Goal: Information Seeking & Learning: Learn about a topic

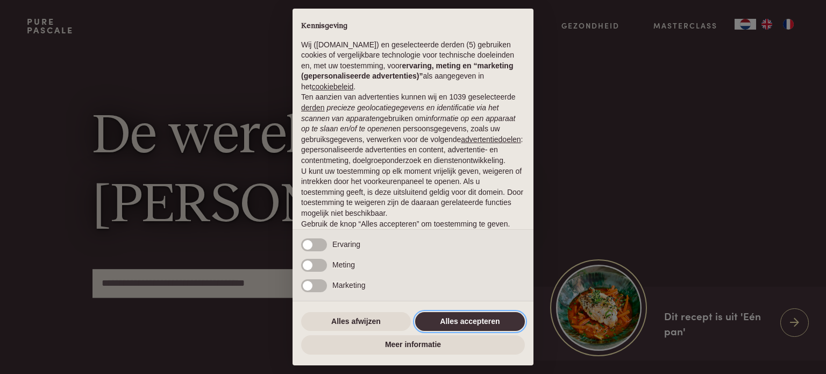
click at [503, 322] on button "Alles accepteren" at bounding box center [470, 321] width 110 height 19
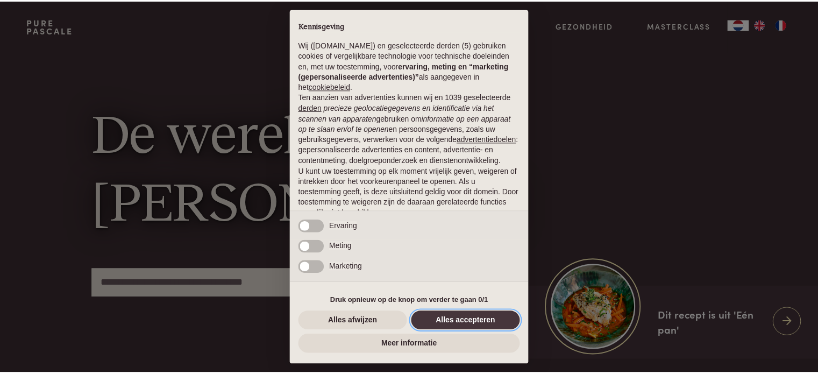
scroll to position [58, 0]
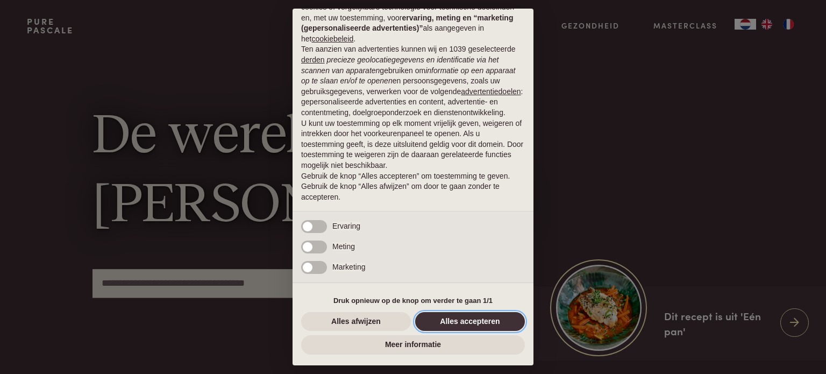
click at [473, 326] on button "Alles accepteren" at bounding box center [470, 321] width 110 height 19
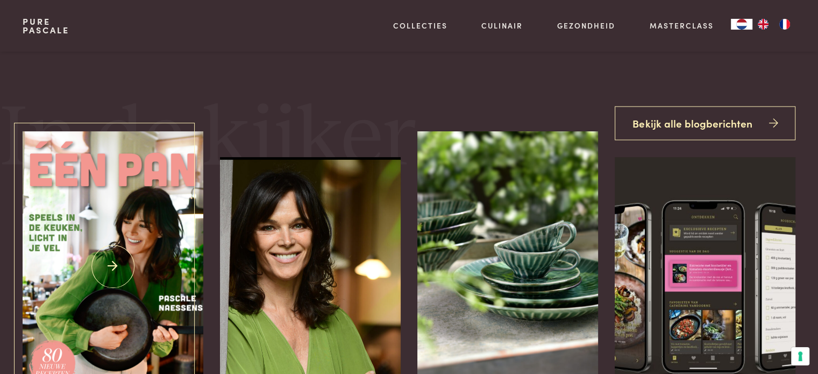
scroll to position [419, 0]
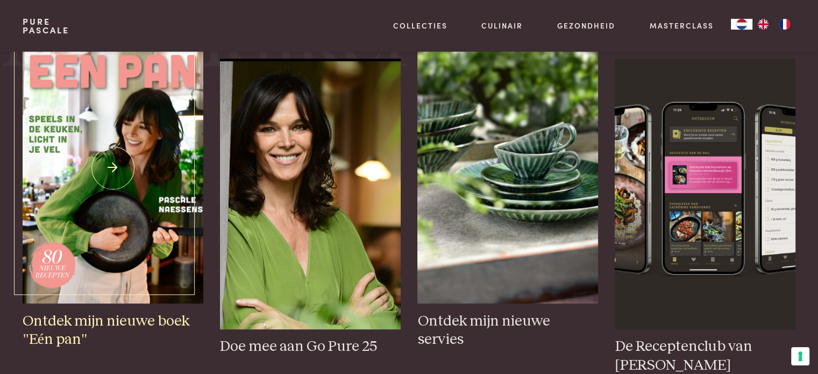
click at [131, 181] on img at bounding box center [113, 168] width 180 height 270
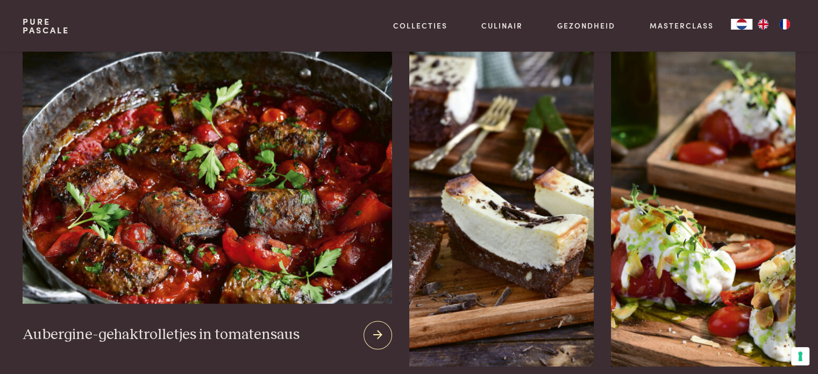
scroll to position [1392, 0]
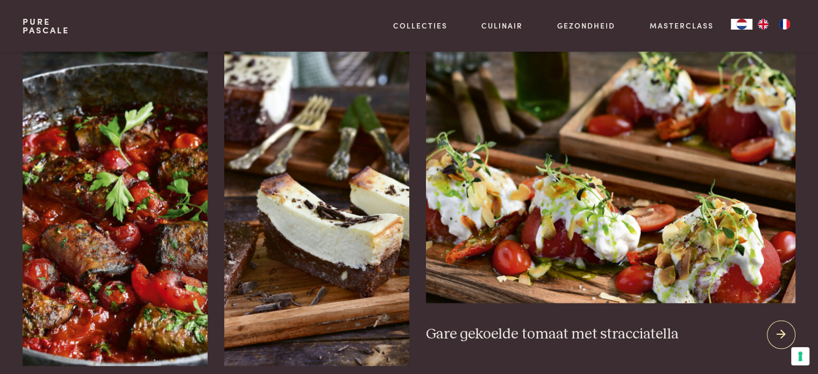
click at [722, 196] on img at bounding box center [610, 173] width 369 height 260
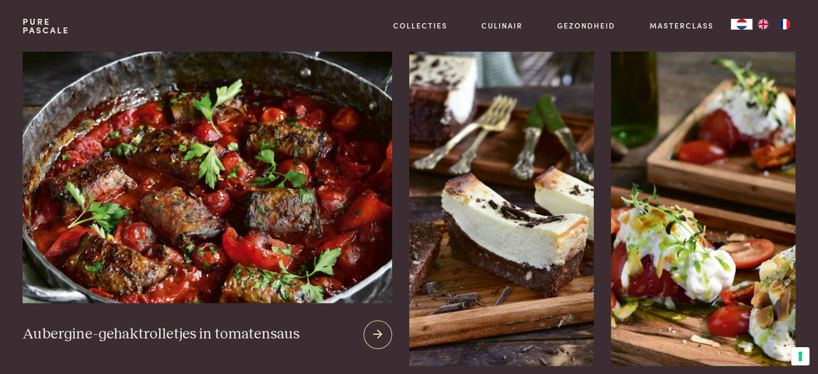
click at [166, 188] on img at bounding box center [207, 173] width 369 height 260
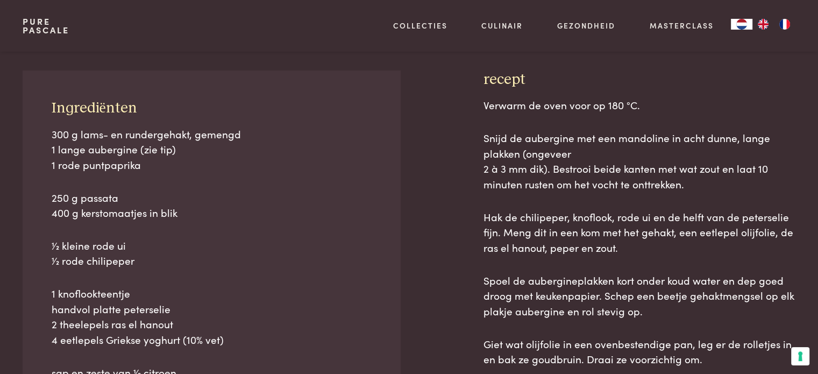
scroll to position [456, 0]
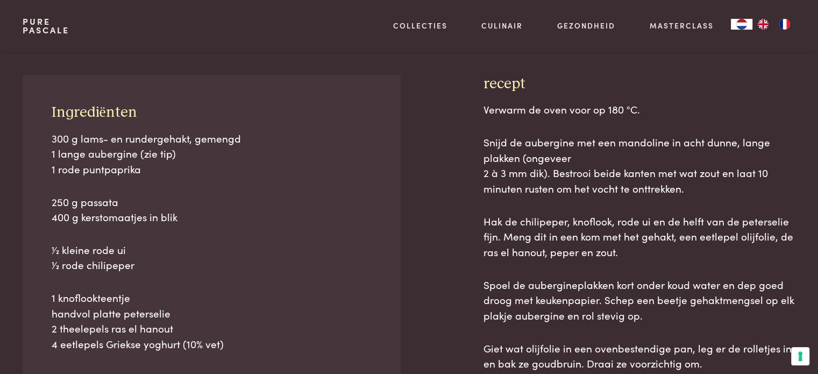
drag, startPoint x: 417, startPoint y: 233, endPoint x: 480, endPoint y: 292, distance: 86.0
click at [480, 292] on div "Ingrediënten 300 g lams- en rundergehakt, gemengd 1 lange aubergine (zie tip) 1…" at bounding box center [409, 347] width 772 height 544
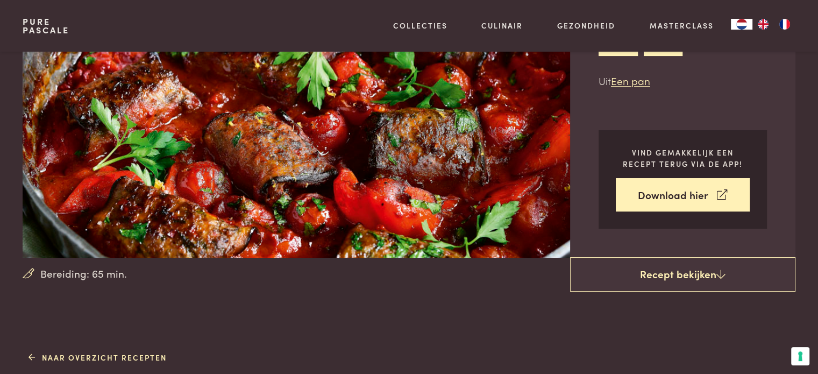
scroll to position [170, 0]
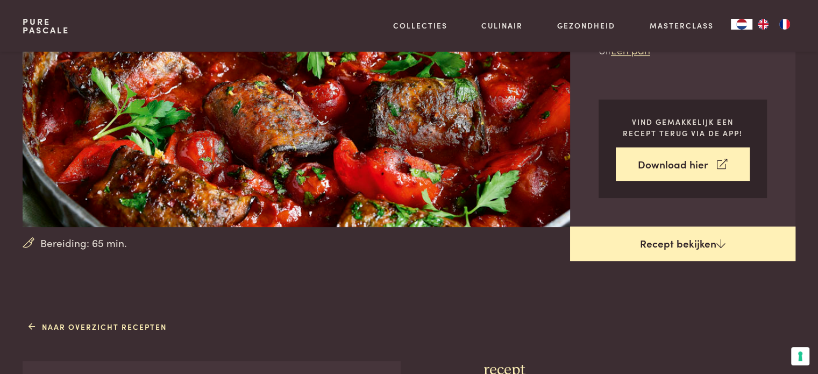
click at [628, 259] on link "Recept bekijken" at bounding box center [682, 243] width 225 height 34
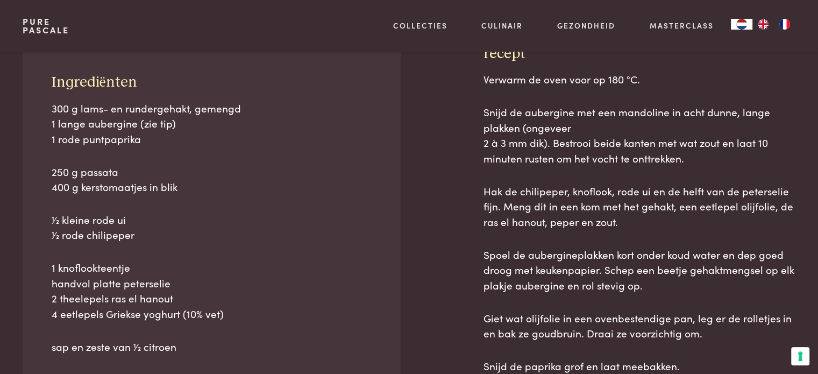
scroll to position [487, 0]
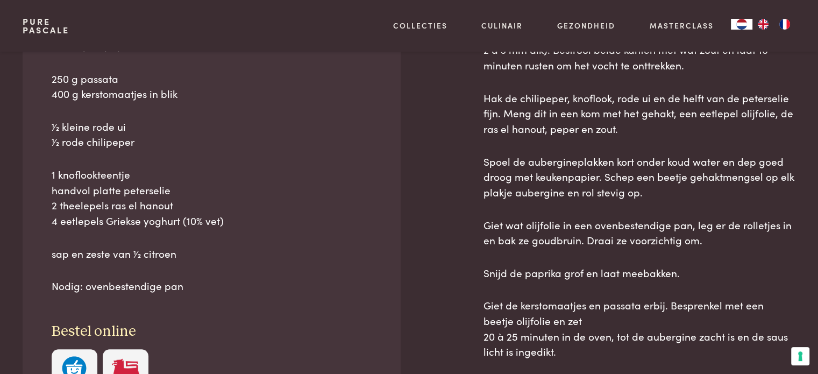
scroll to position [579, 0]
drag, startPoint x: 598, startPoint y: 284, endPoint x: 668, endPoint y: 312, distance: 75.5
click at [668, 312] on p "Giet de kerstomaatjes en passata erbij. Besprenkel met een beetje olijfolie en …" at bounding box center [639, 329] width 312 height 62
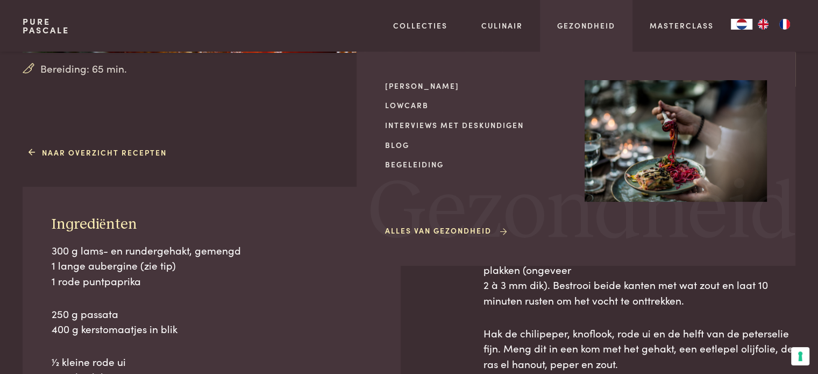
scroll to position [245, 0]
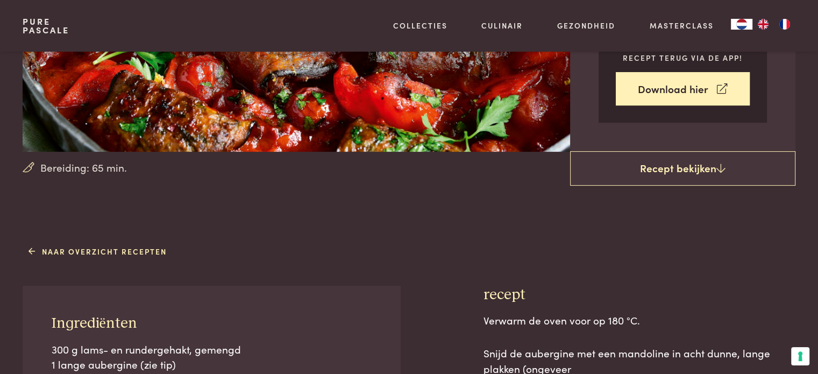
click at [43, 25] on link "Pure Pascale" at bounding box center [46, 25] width 47 height 17
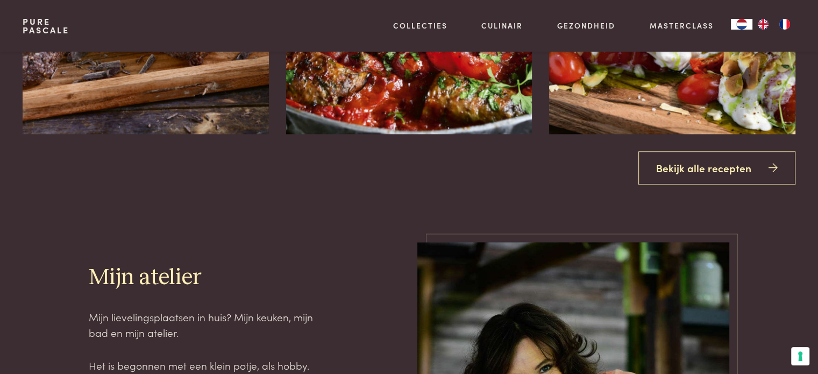
scroll to position [1402, 0]
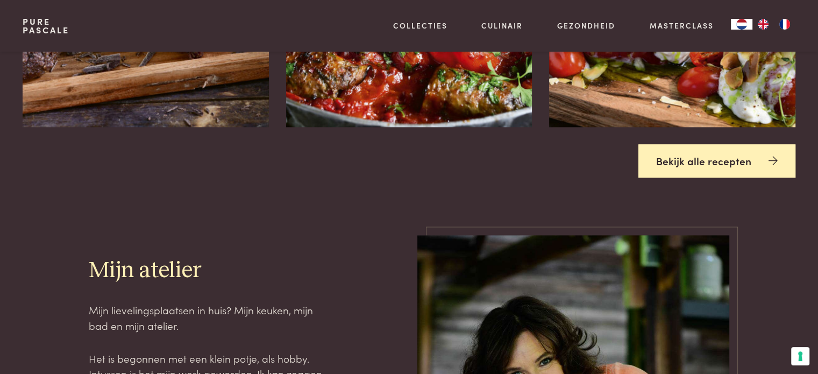
click at [671, 152] on link "Bekijk alle recepten" at bounding box center [716, 161] width 157 height 34
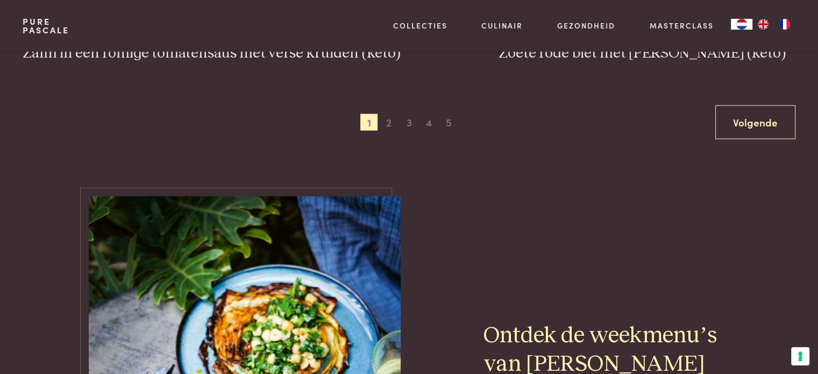
scroll to position [2177, 0]
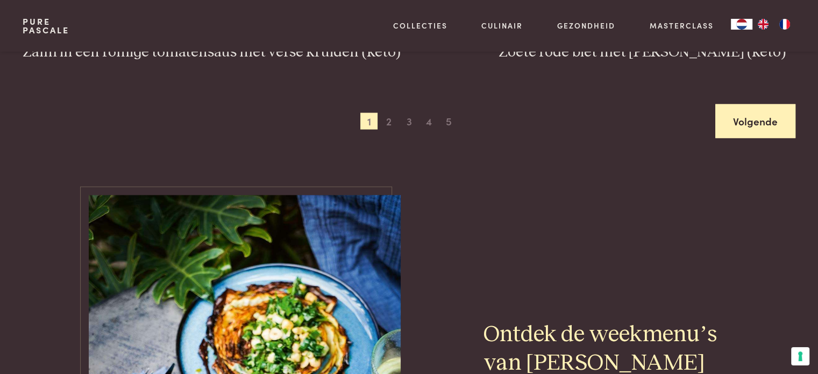
click at [755, 124] on link "Volgende" at bounding box center [755, 121] width 80 height 34
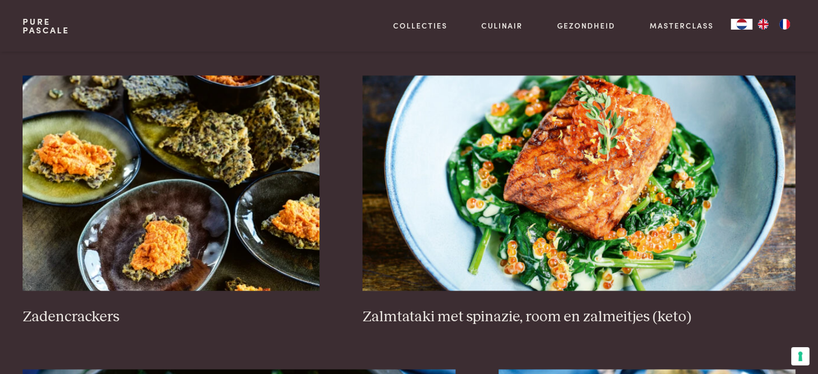
scroll to position [1618, 0]
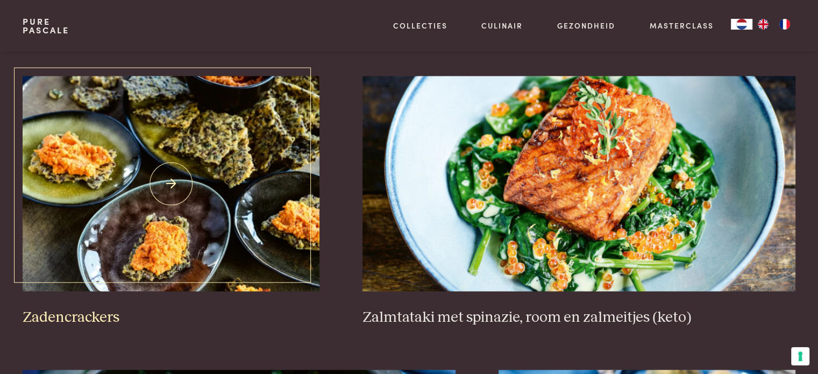
click at [302, 309] on h3 "Zadencrackers" at bounding box center [171, 317] width 297 height 19
